Goal: Task Accomplishment & Management: Use online tool/utility

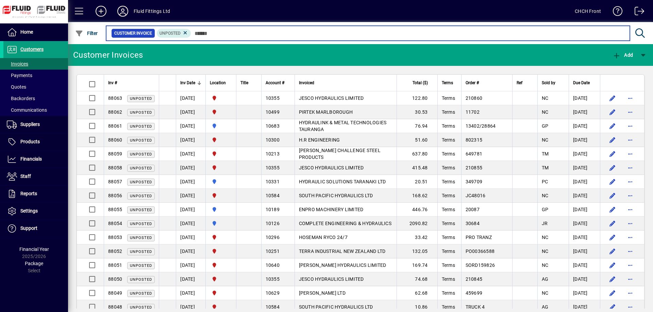
click at [232, 33] on input "text" at bounding box center [407, 34] width 433 height 10
click at [215, 34] on input "text" at bounding box center [407, 34] width 433 height 10
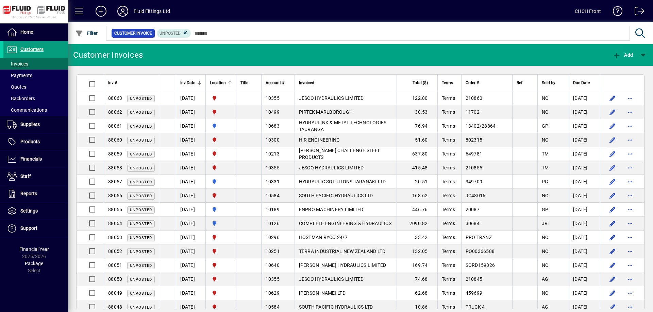
click at [232, 82] on div at bounding box center [231, 82] width 2 height 2
click at [230, 82] on div at bounding box center [230, 82] width 1 height 3
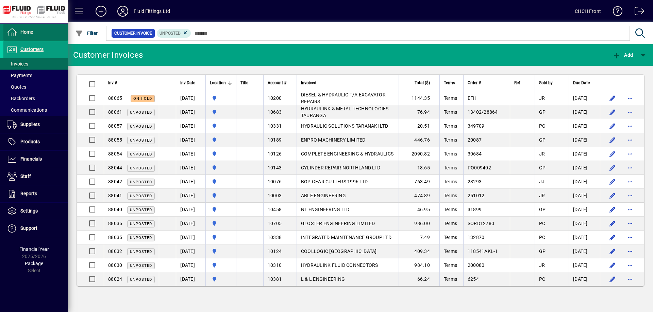
click at [52, 32] on span at bounding box center [35, 32] width 65 height 16
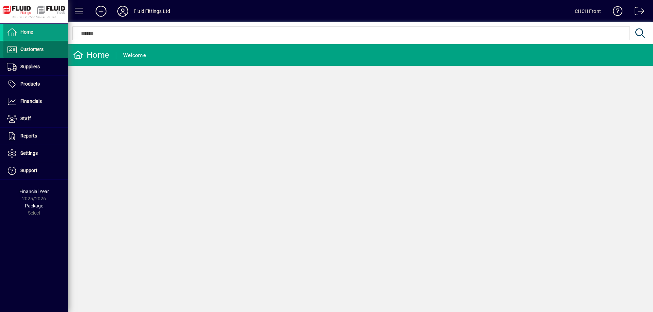
click at [52, 51] on span at bounding box center [35, 49] width 65 height 16
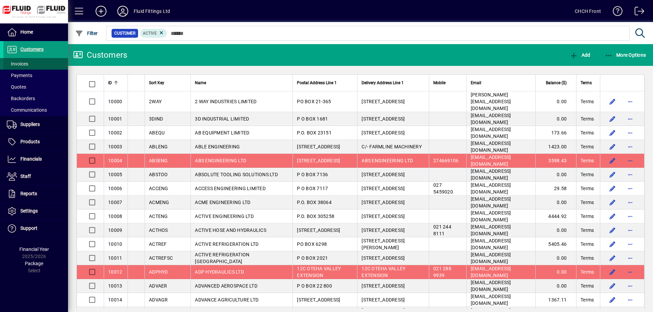
click at [51, 63] on span at bounding box center [35, 64] width 65 height 16
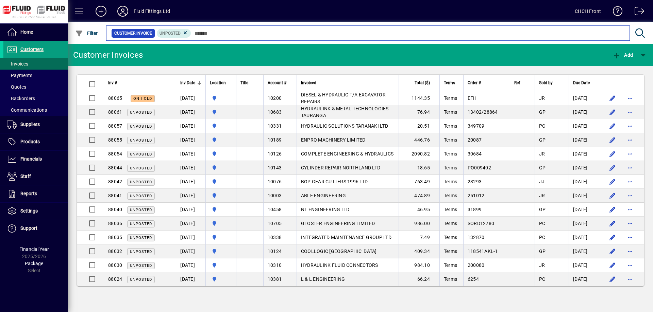
click at [301, 35] on input "text" at bounding box center [407, 34] width 433 height 10
click at [308, 33] on input "text" at bounding box center [407, 34] width 433 height 10
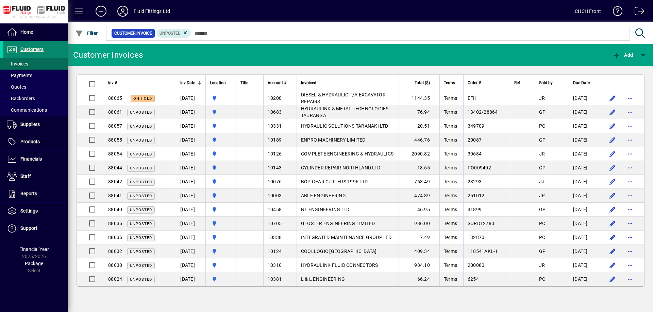
click at [55, 54] on span at bounding box center [35, 49] width 65 height 16
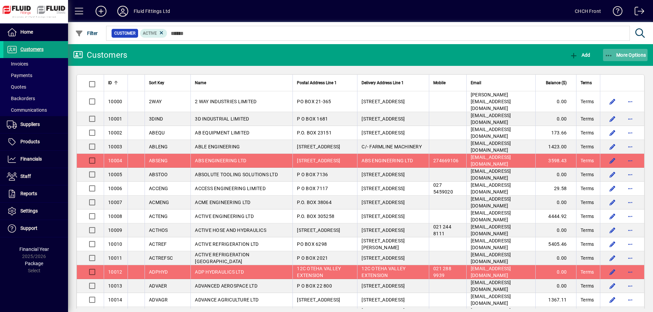
click at [618, 52] on span "button" at bounding box center [625, 55] width 45 height 16
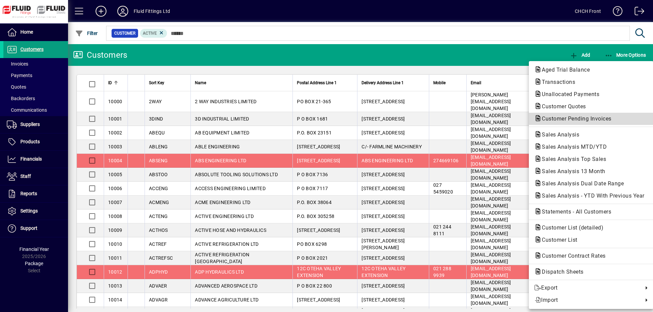
click at [596, 118] on span "Customer Pending Invoices" at bounding box center [574, 119] width 81 height 6
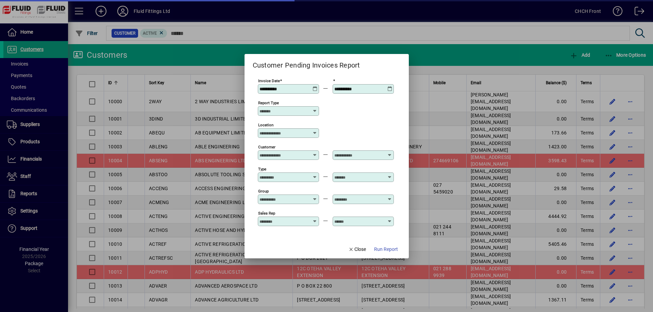
click at [287, 133] on input "Location" at bounding box center [285, 133] width 53 height 5
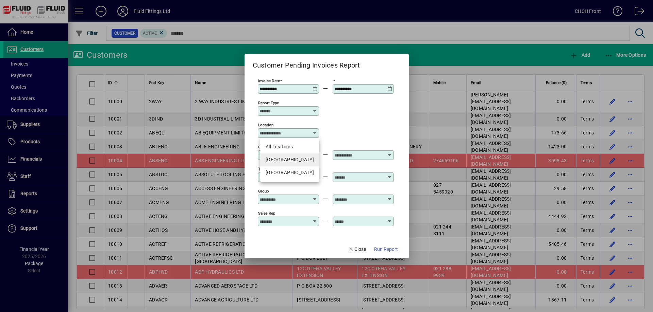
click at [293, 158] on div "AUCKLAND" at bounding box center [290, 159] width 48 height 7
type input "********"
click at [393, 252] on span "Run Report" at bounding box center [386, 249] width 24 height 7
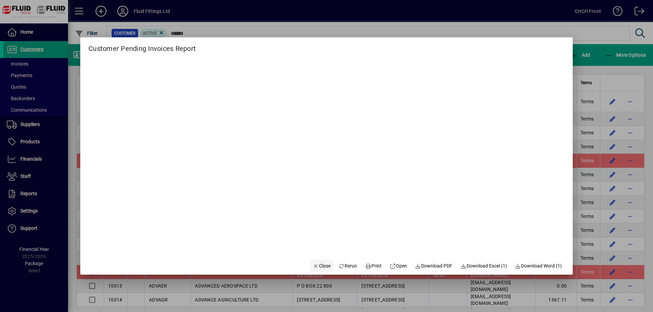
click at [322, 268] on span "Close" at bounding box center [322, 266] width 18 height 7
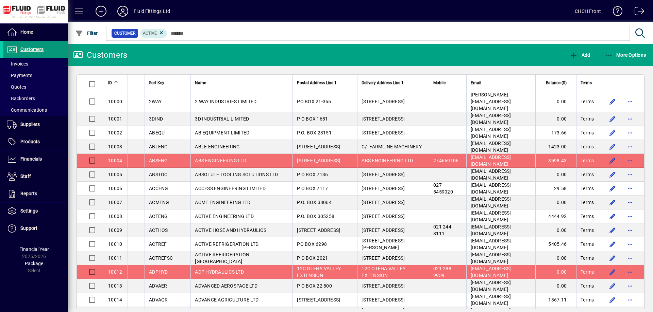
click at [53, 47] on span at bounding box center [35, 49] width 65 height 16
click at [632, 53] on span "More Options" at bounding box center [625, 54] width 41 height 5
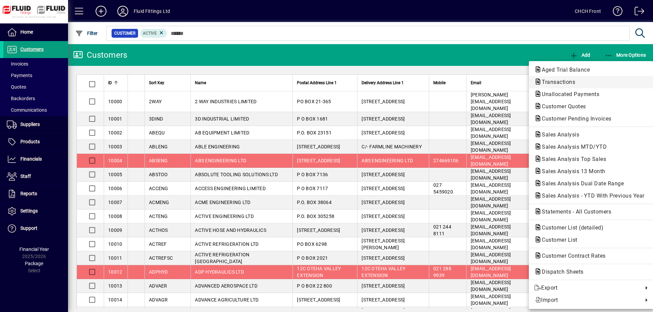
click at [595, 79] on span "Transactions" at bounding box center [591, 82] width 114 height 8
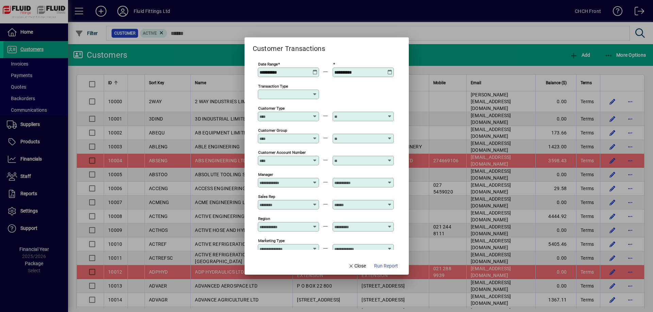
click at [301, 93] on input "Transaction Type" at bounding box center [285, 94] width 53 height 5
click at [298, 136] on div "Customer Invoice" at bounding box center [290, 134] width 49 height 7
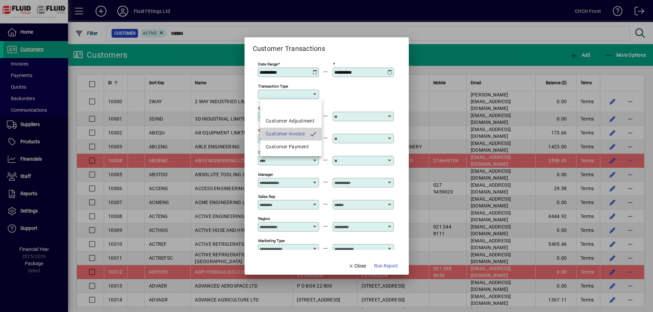
type input "**********"
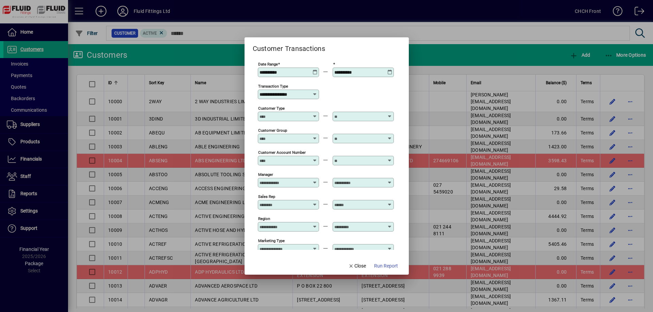
scroll to position [55, 0]
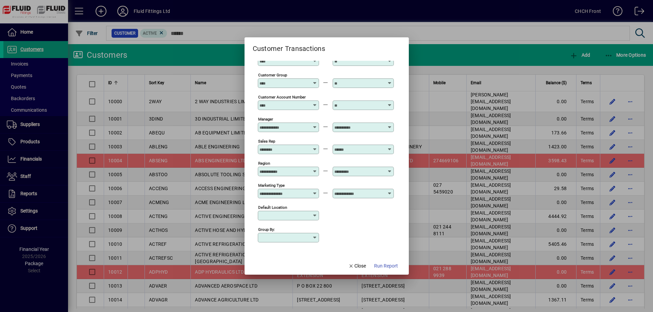
click at [281, 219] on div "Default Location" at bounding box center [288, 216] width 61 height 10
click at [295, 251] on mat-option "CHRISTCHURCH" at bounding box center [289, 255] width 59 height 13
type input "**********"
click at [371, 265] on span "button" at bounding box center [385, 266] width 29 height 16
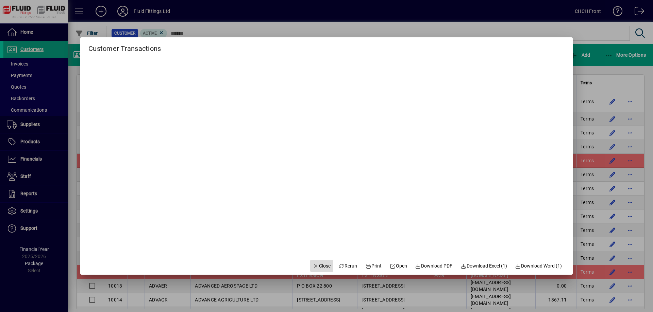
click at [315, 267] on span "Close" at bounding box center [322, 266] width 18 height 7
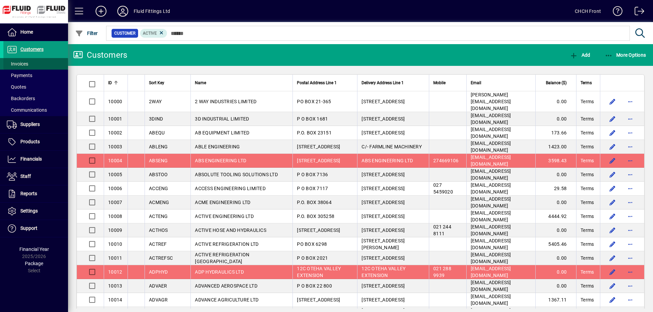
click at [59, 63] on span at bounding box center [35, 64] width 65 height 16
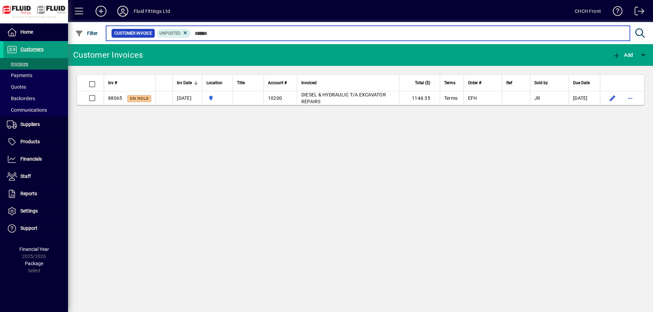
click at [247, 35] on input "text" at bounding box center [407, 34] width 433 height 10
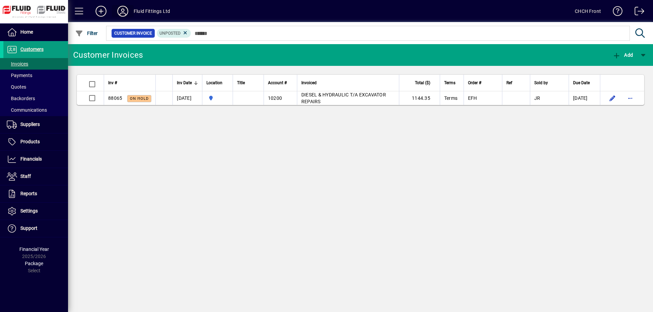
click at [124, 13] on icon at bounding box center [123, 11] width 14 height 11
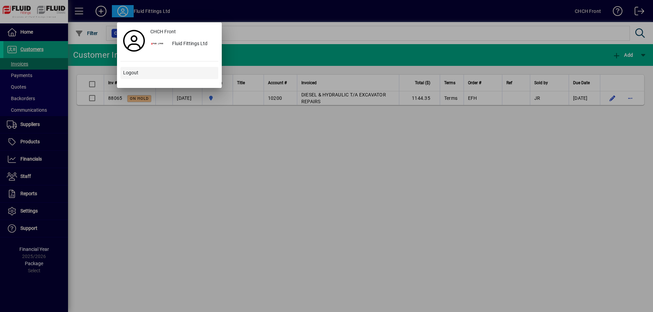
click at [138, 73] on span "Logout" at bounding box center [130, 72] width 15 height 7
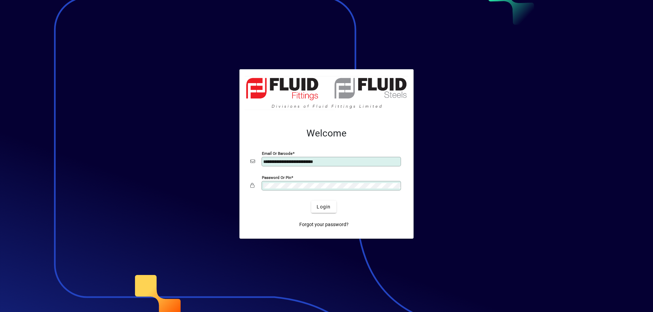
type input "**********"
